Goal: Transaction & Acquisition: Purchase product/service

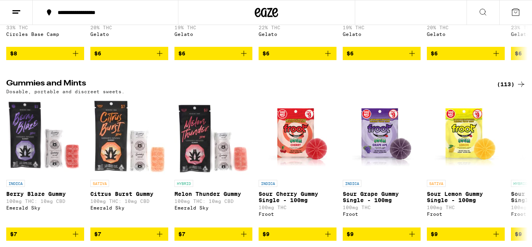
scroll to position [1768, 0]
